Goal: Find specific page/section: Find specific page/section

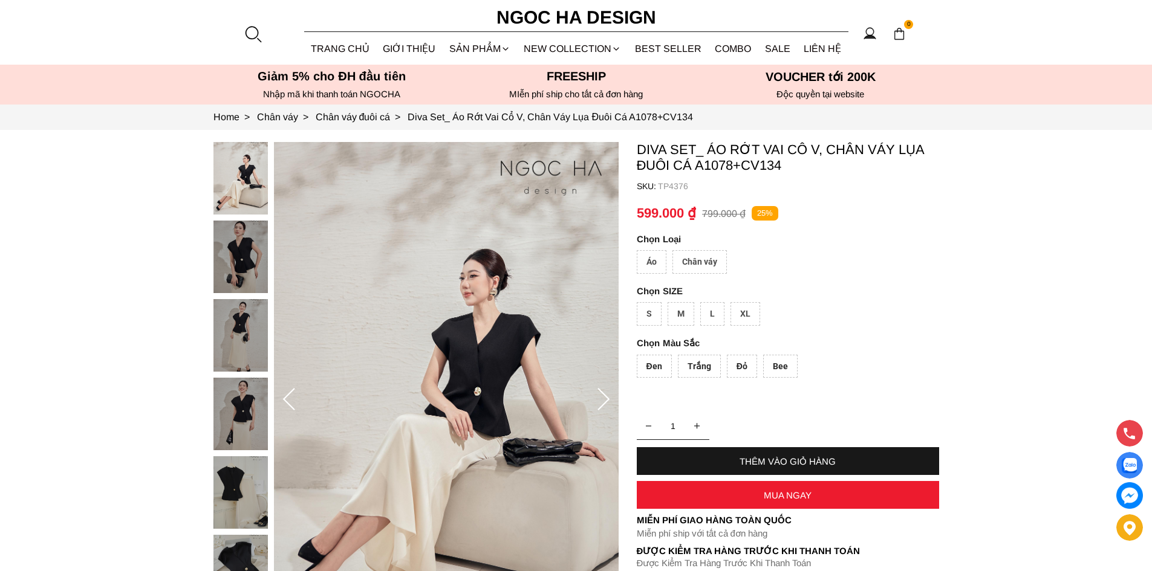
click at [256, 41] on div at bounding box center [253, 34] width 18 height 18
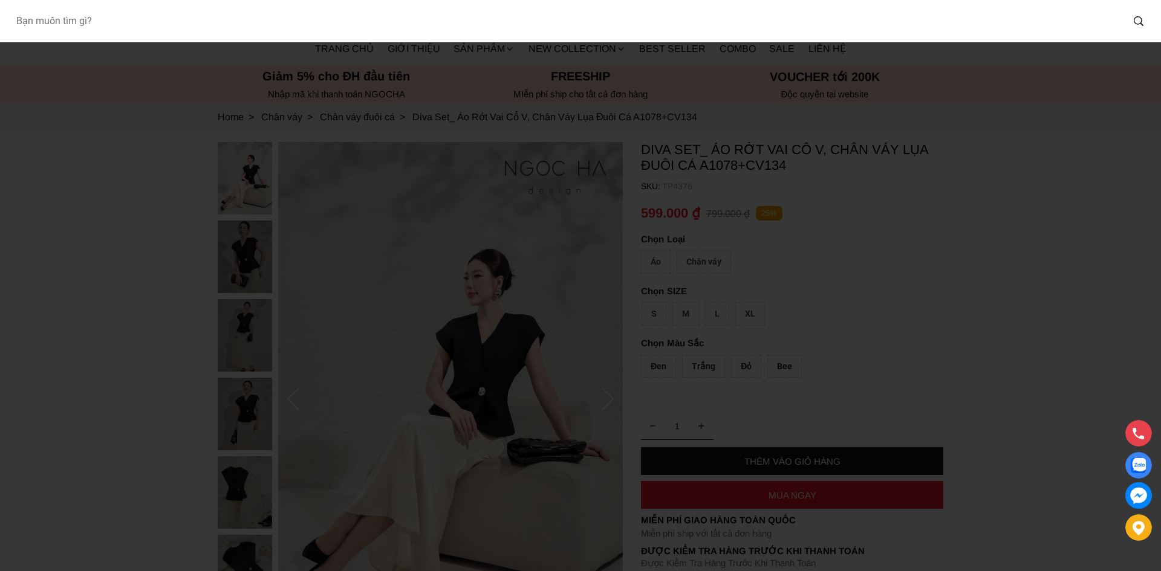
click at [239, 22] on input "Input search Bạn muốn tìm gì?" at bounding box center [564, 21] width 1116 height 28
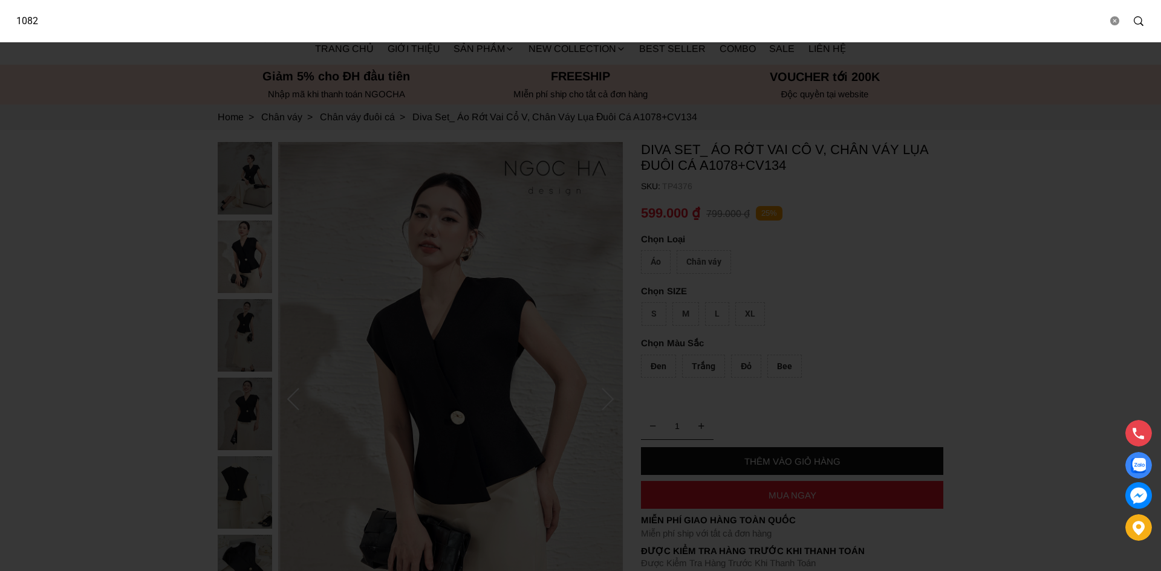
type input "1082"
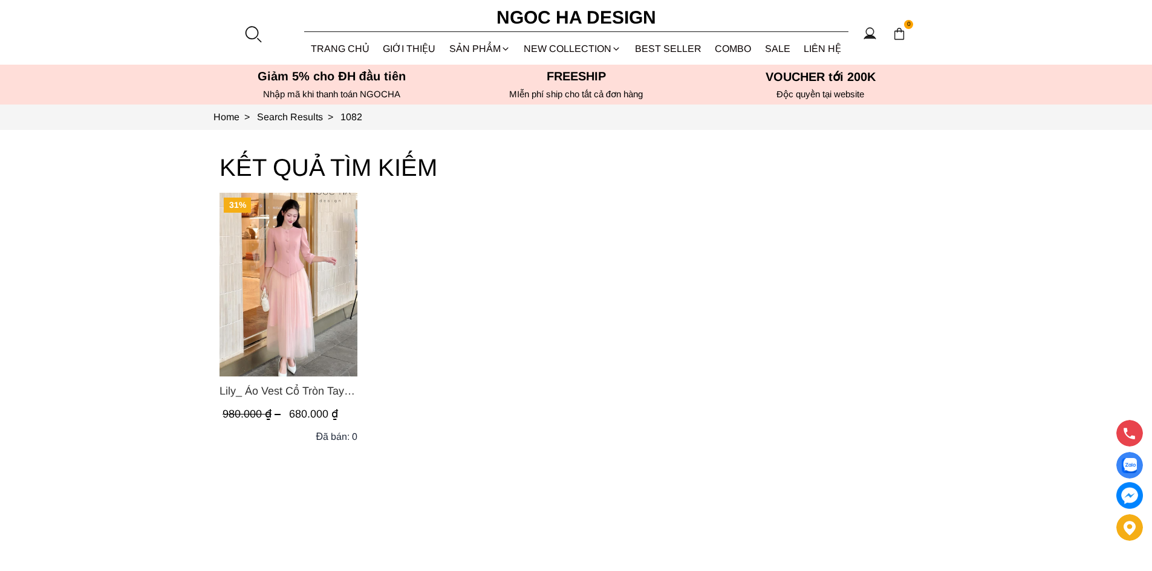
click at [304, 391] on span "Lily_ Áo Vest Cổ Tròn Tay Lừng Mix Chân Váy Lưới Màu Hồng A1082+CV140" at bounding box center [289, 391] width 138 height 17
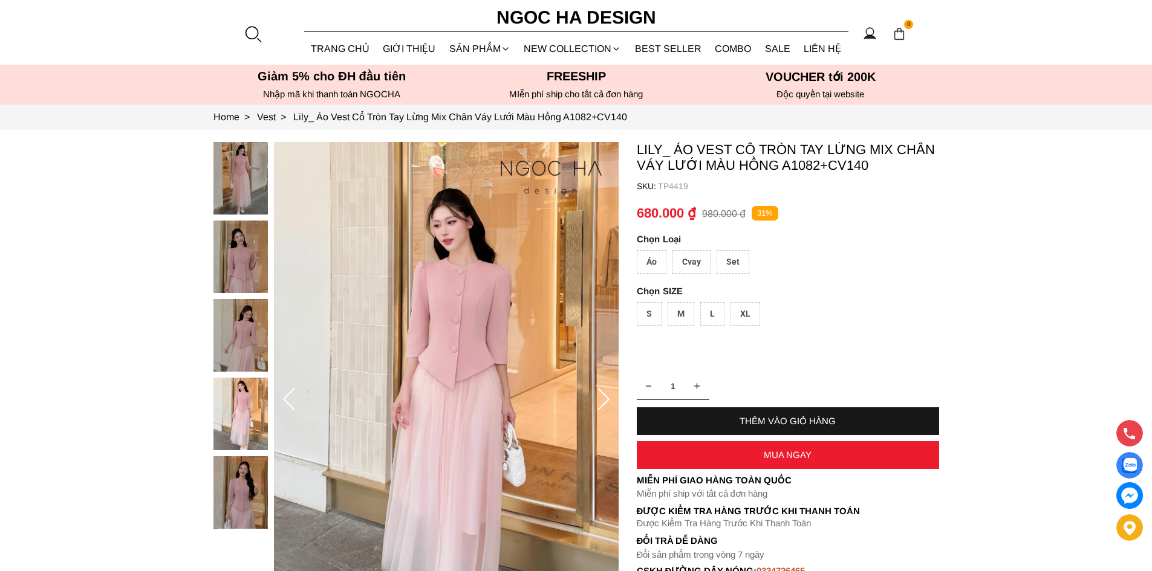
click at [254, 32] on div at bounding box center [253, 34] width 18 height 18
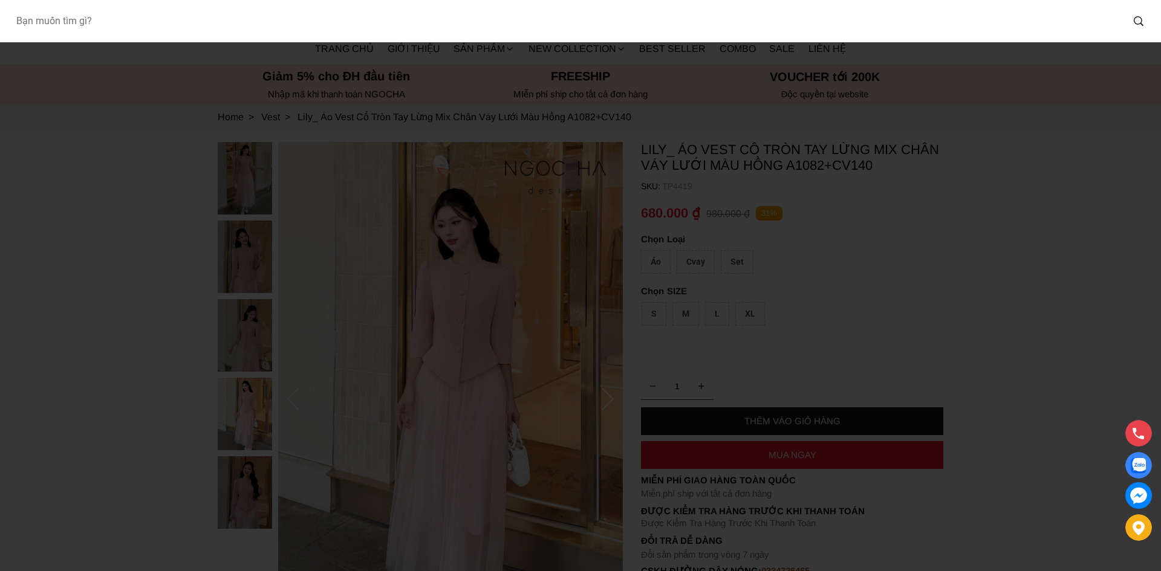
click at [297, 29] on input "Input search Bạn muốn tìm gì?" at bounding box center [564, 21] width 1116 height 28
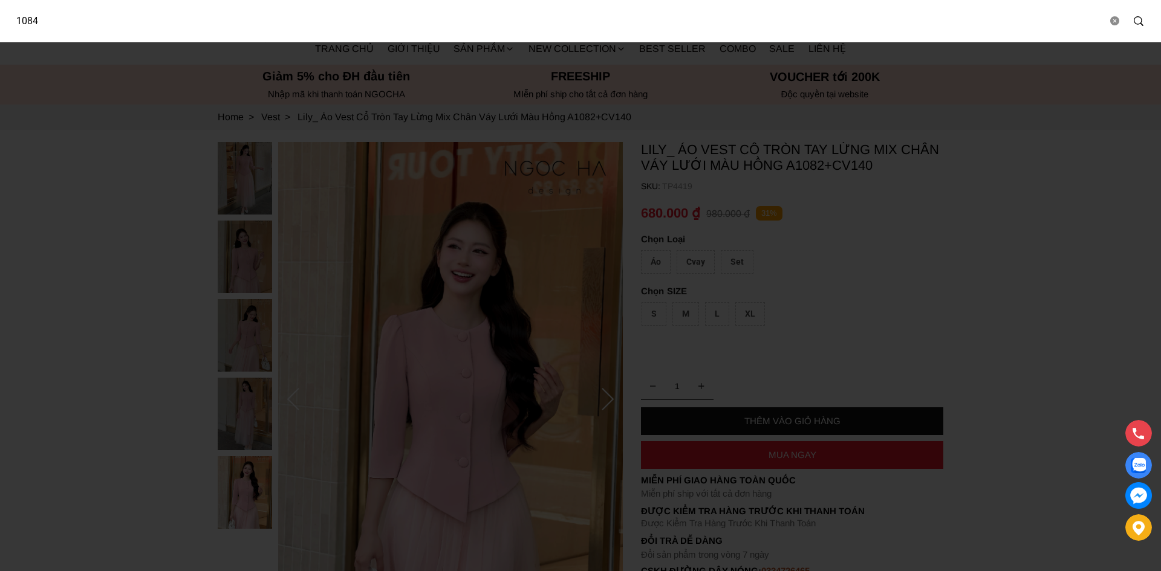
type input "1084"
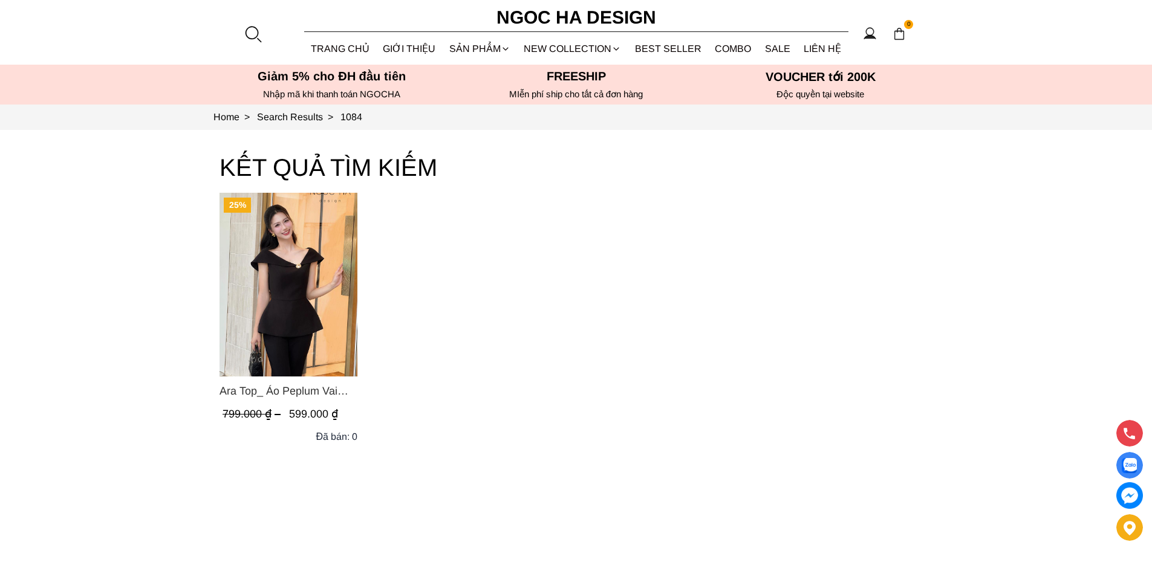
click at [296, 399] on span "Ara Top_ Áo Peplum Vai Lệch Đính Cúc Màu Đen A1084" at bounding box center [289, 391] width 138 height 17
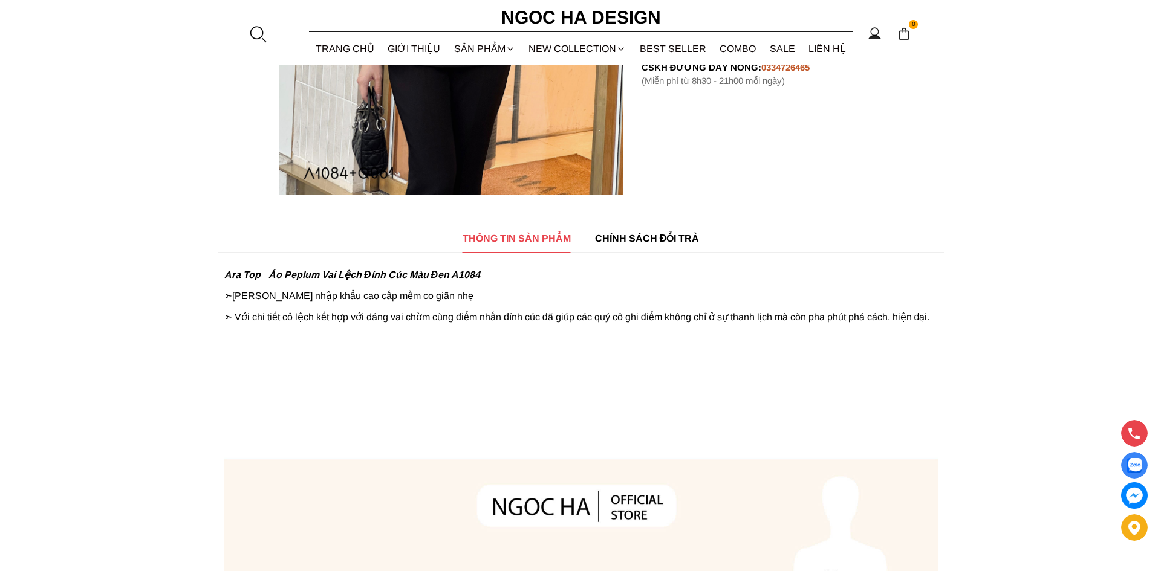
scroll to position [504, 0]
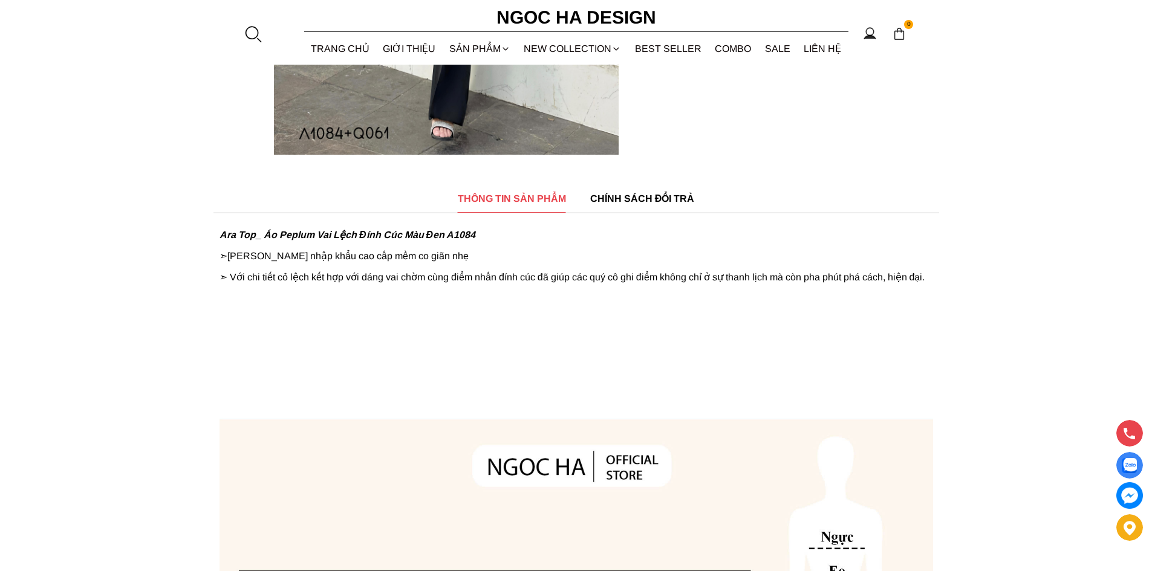
click at [255, 28] on div at bounding box center [253, 34] width 18 height 18
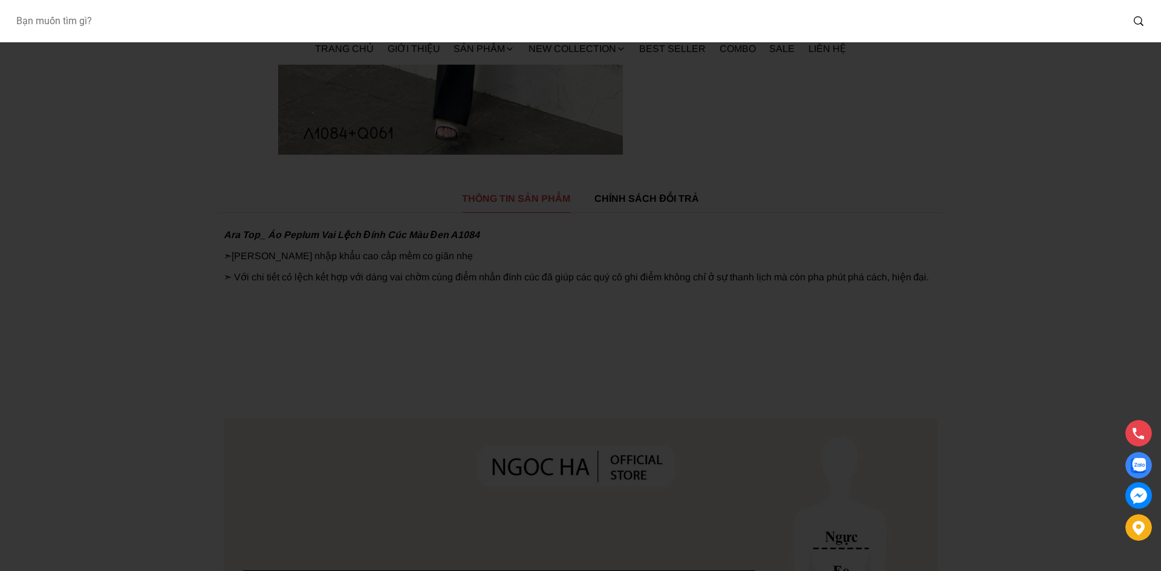
click at [283, 27] on input "Input search Bạn muốn tìm gì?" at bounding box center [564, 21] width 1116 height 28
type input "1086"
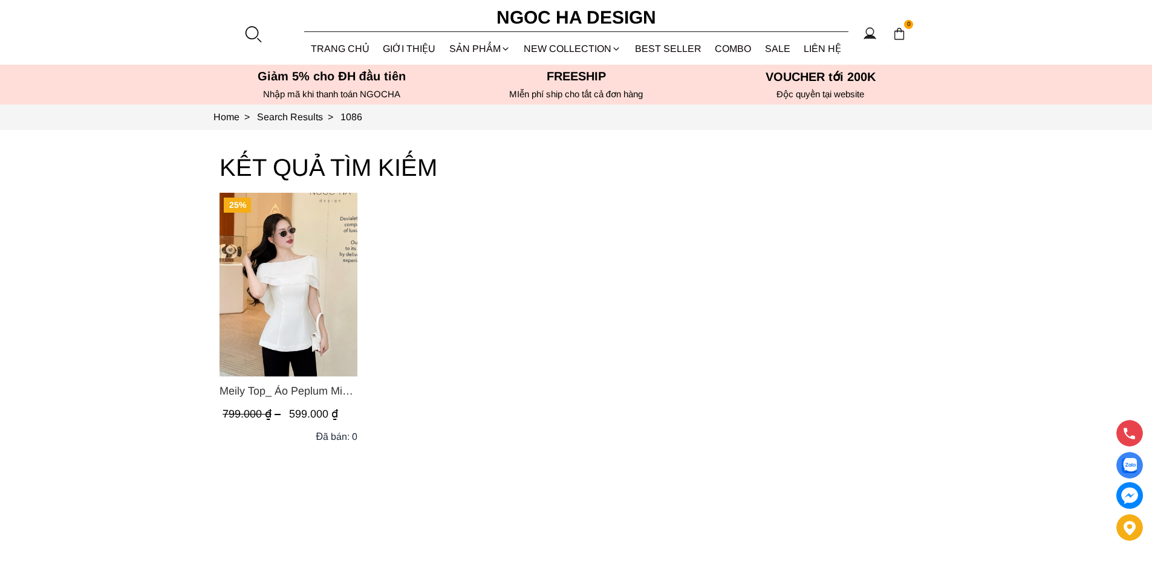
click at [233, 396] on span "Meily Top_ Áo Peplum Mix Choàng Vai Vải Tơ Màu Trắng A1086" at bounding box center [289, 391] width 138 height 17
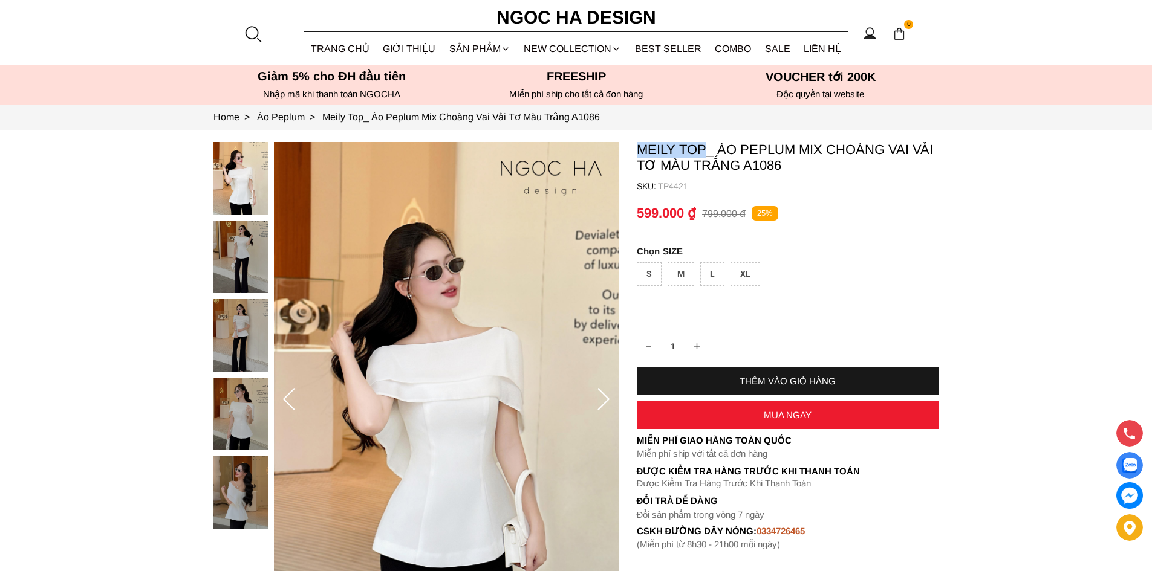
drag, startPoint x: 0, startPoint y: 0, endPoint x: 704, endPoint y: 151, distance: 720.5
click at [704, 151] on p "Meily Top_ Áo Peplum Mix Choàng Vai Vải Tơ Màu Trắng A1086" at bounding box center [788, 157] width 302 height 31
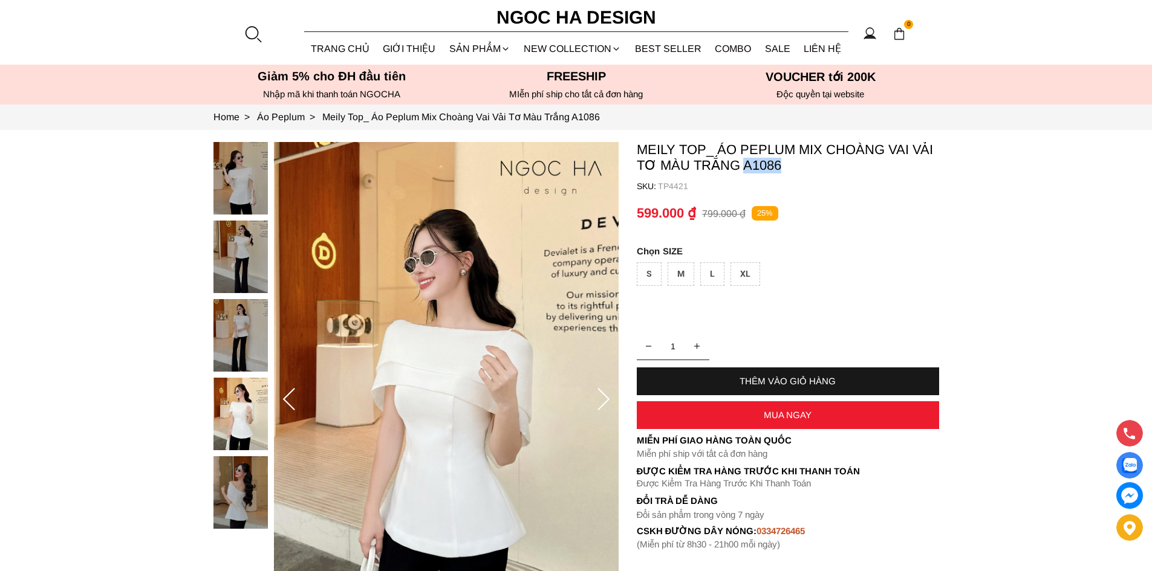
drag, startPoint x: 792, startPoint y: 166, endPoint x: 743, endPoint y: 168, distance: 49.0
click at [743, 168] on p "Meily Top_ Áo Peplum Mix Choàng Vai Vải Tơ Màu Trắng A1086" at bounding box center [788, 157] width 302 height 31
copy p "A1086"
